Goal: Information Seeking & Learning: Learn about a topic

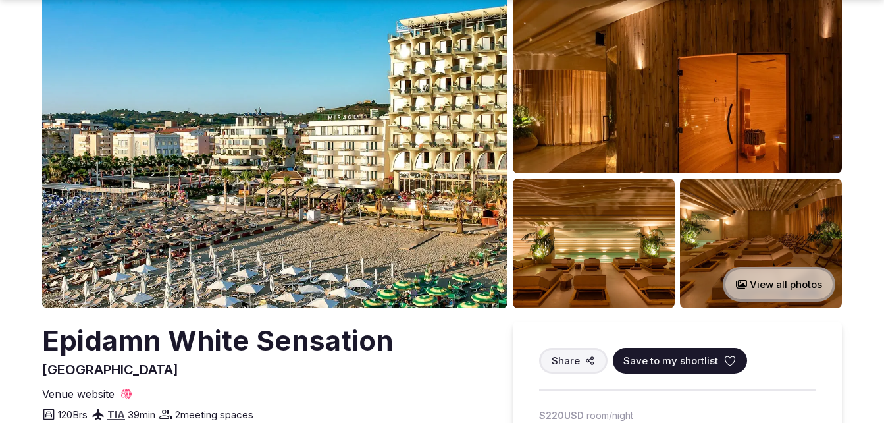
scroll to position [82, 0]
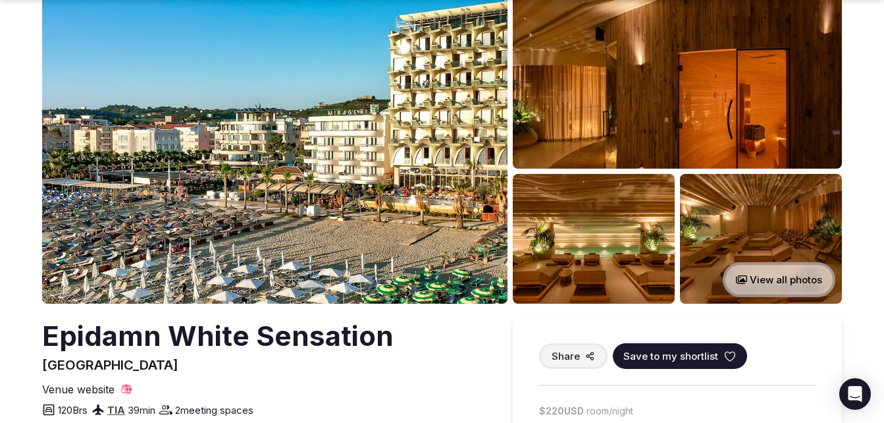
click at [793, 282] on button "View all photos" at bounding box center [779, 279] width 113 height 35
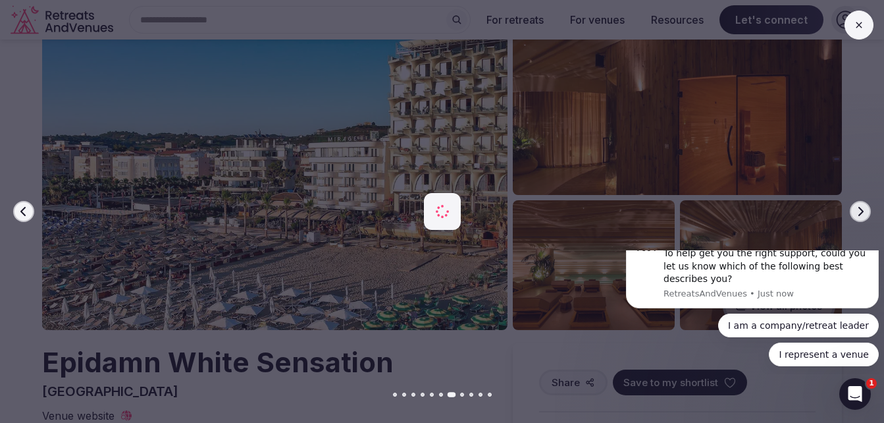
scroll to position [0, 0]
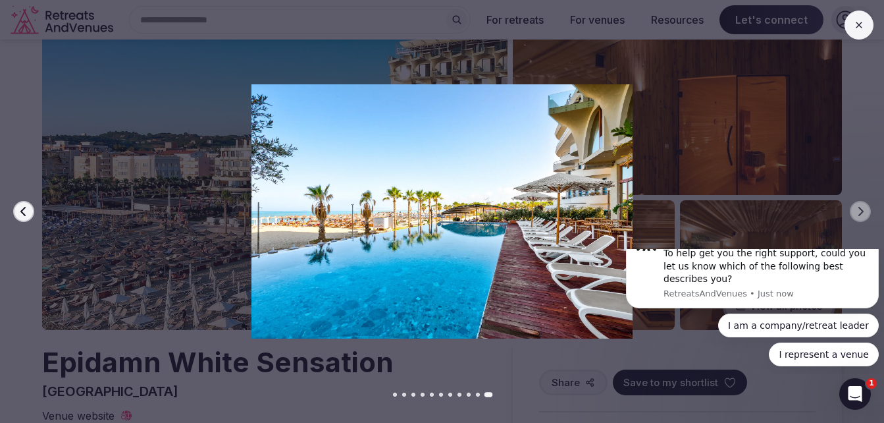
click at [859, 16] on button at bounding box center [859, 25] width 29 height 29
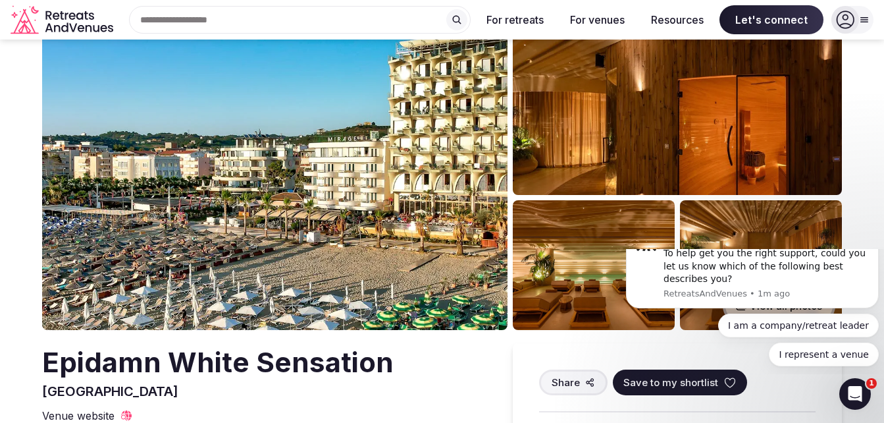
click at [876, 226] on icon "Dismiss notification" at bounding box center [875, 222] width 7 height 7
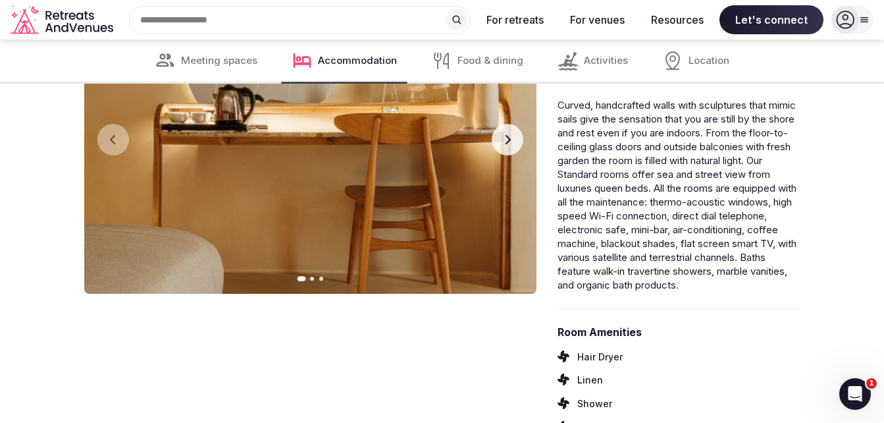
scroll to position [2352, 0]
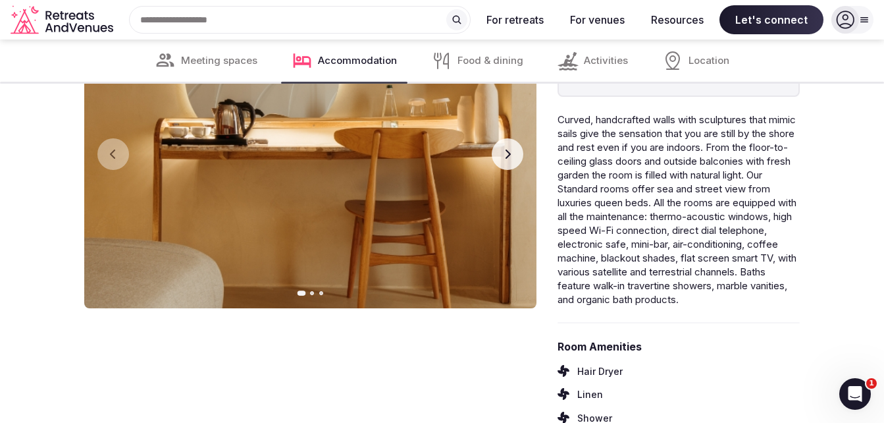
click at [519, 131] on img at bounding box center [310, 154] width 452 height 307
click at [509, 158] on icon "button" at bounding box center [507, 154] width 11 height 11
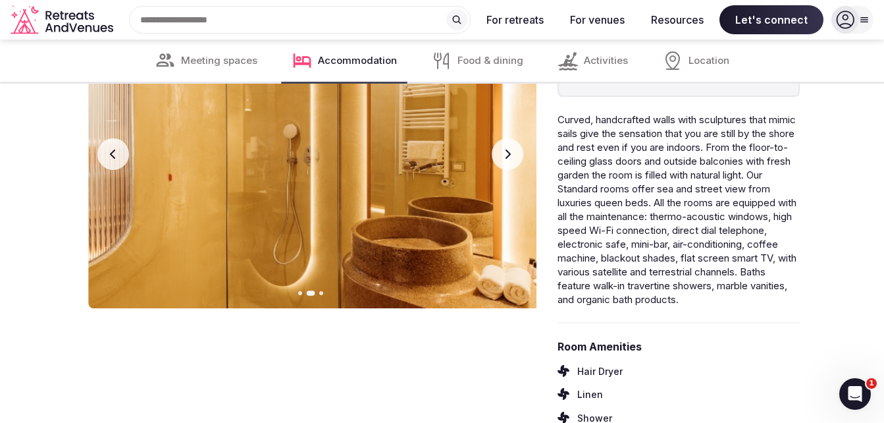
click at [509, 158] on icon "button" at bounding box center [507, 154] width 11 height 11
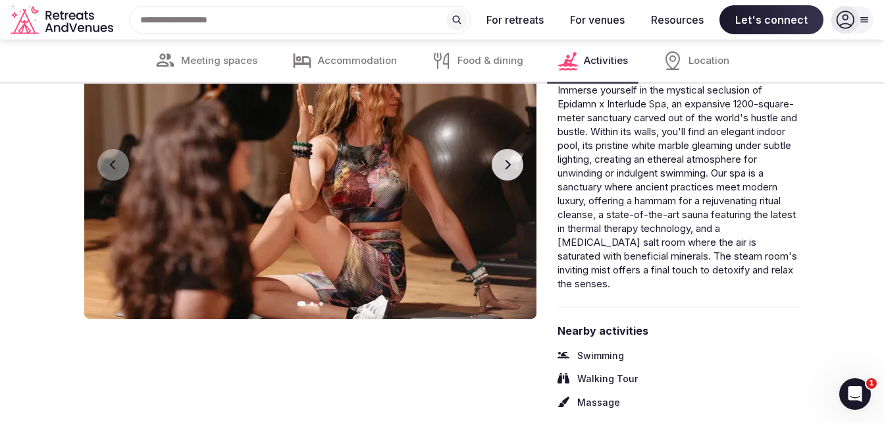
scroll to position [3403, 0]
click at [514, 181] on button "Next slide" at bounding box center [508, 165] width 32 height 32
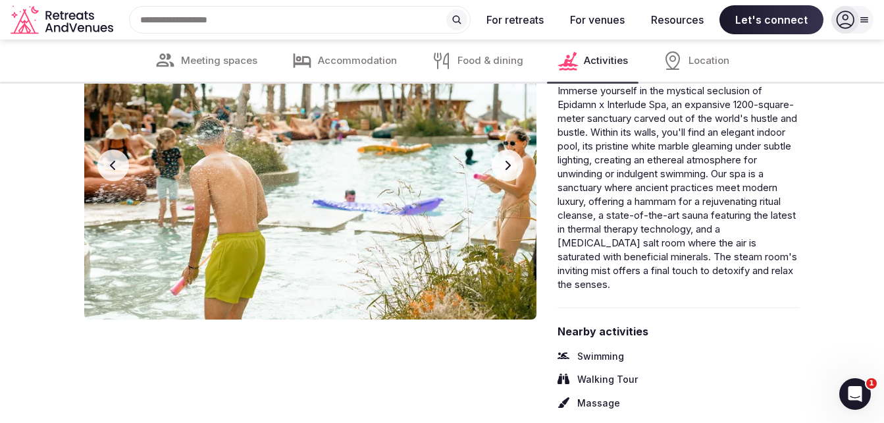
click at [502, 171] on icon "button" at bounding box center [507, 165] width 11 height 11
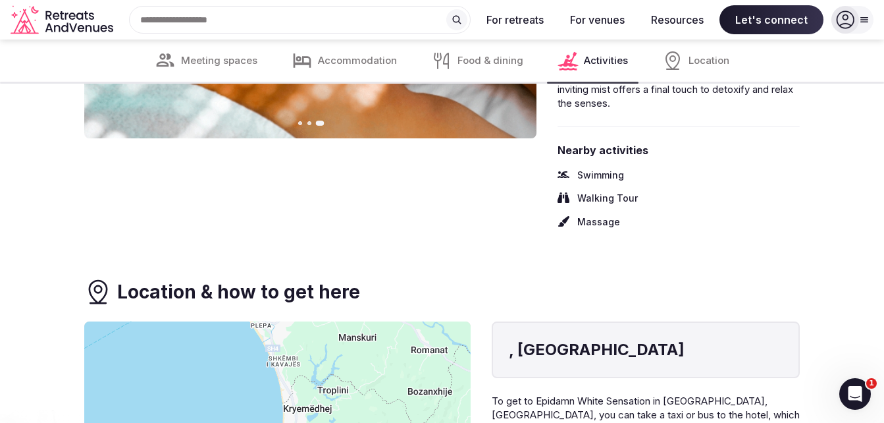
scroll to position [3551, 0]
